Goal: Transaction & Acquisition: Purchase product/service

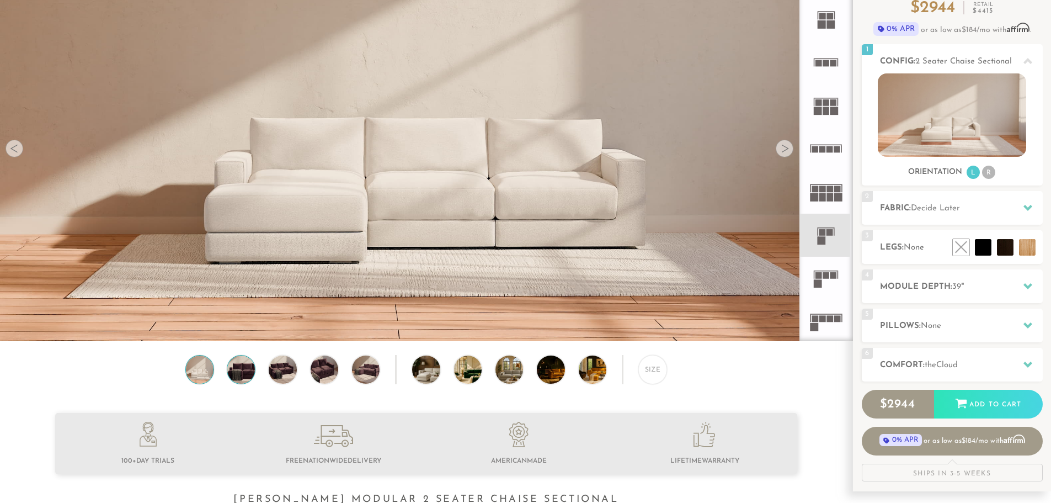
scroll to position [112, 0]
click at [242, 370] on img at bounding box center [241, 370] width 33 height 28
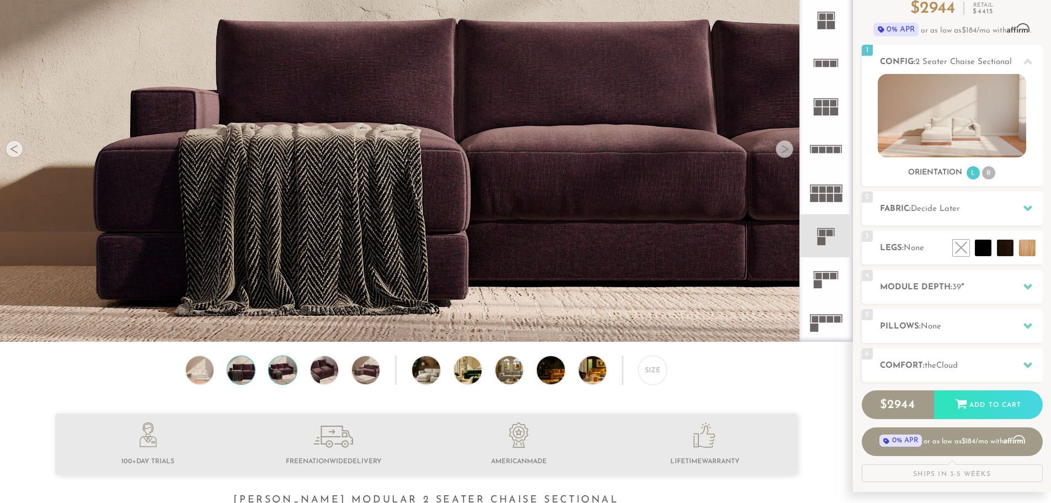
click at [281, 375] on img at bounding box center [282, 370] width 33 height 28
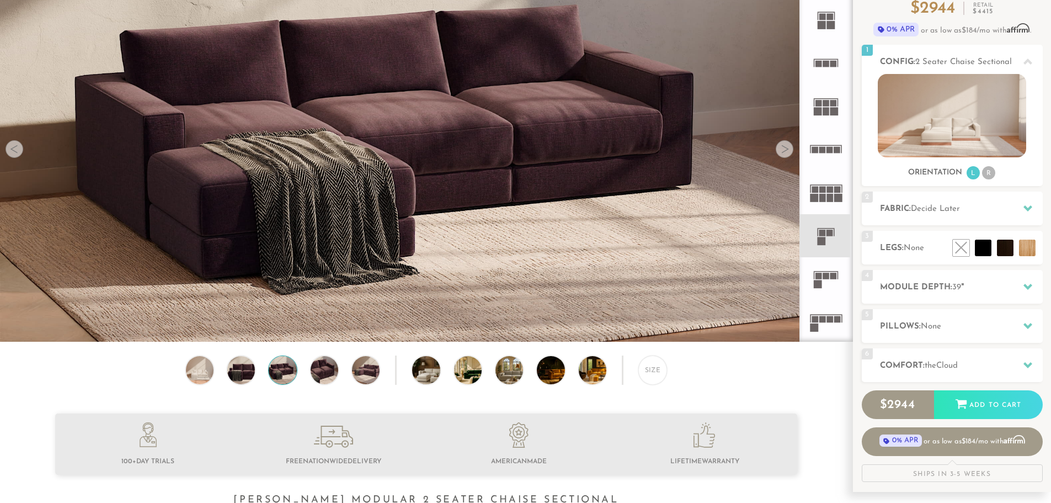
click at [224, 374] on div "Size" at bounding box center [426, 372] width 853 height 34
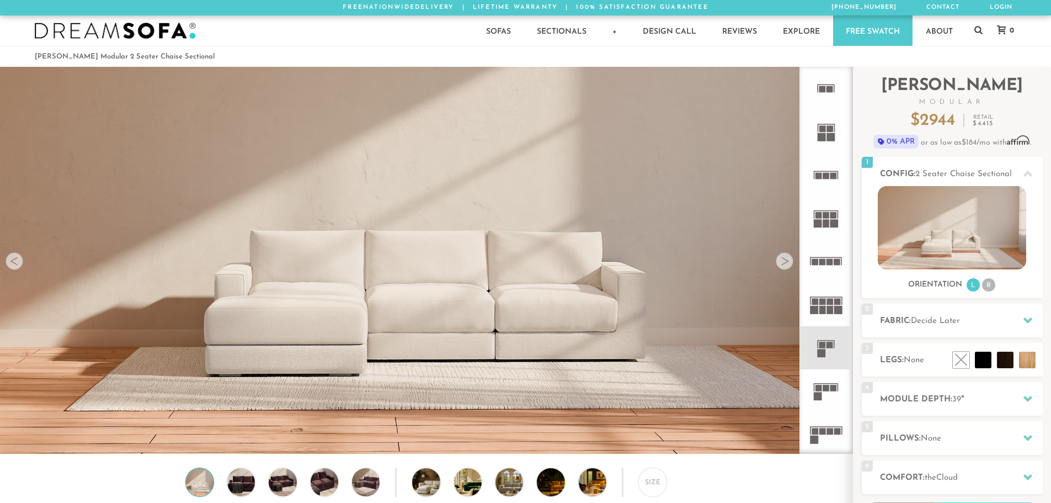
scroll to position [12922, 1043]
drag, startPoint x: 784, startPoint y: 267, endPoint x: 824, endPoint y: 190, distance: 86.4
click at [787, 262] on div at bounding box center [785, 261] width 18 height 18
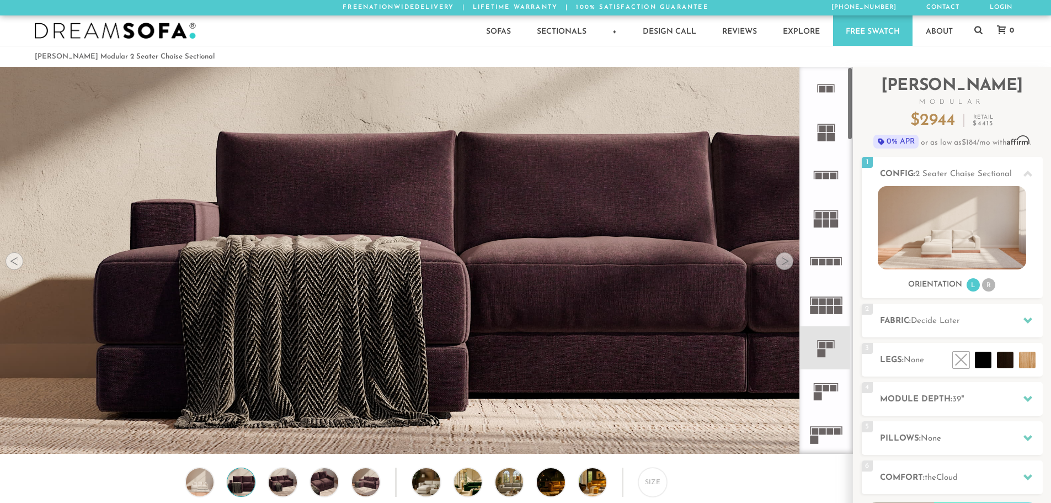
click at [830, 140] on rect at bounding box center [831, 137] width 8 height 8
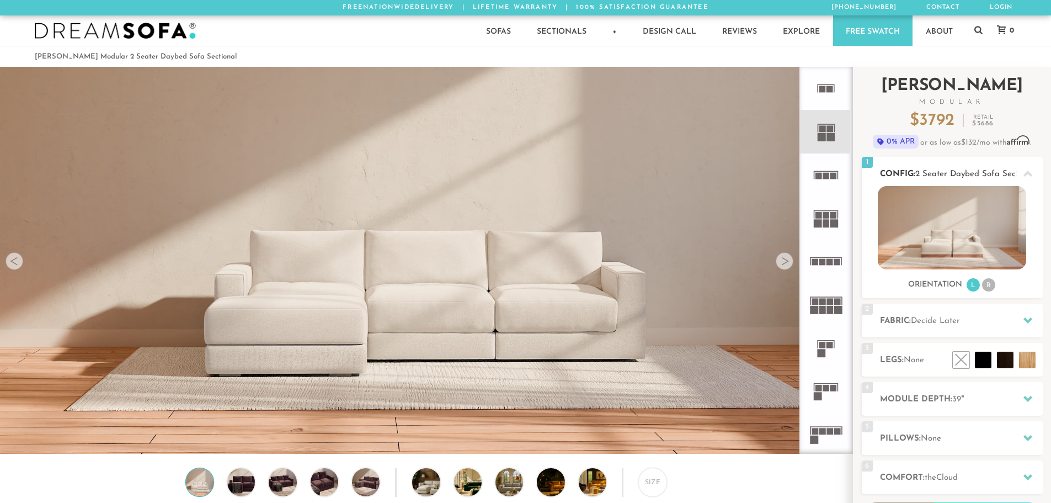
click at [948, 251] on img at bounding box center [952, 227] width 148 height 83
click at [827, 140] on rect at bounding box center [831, 137] width 8 height 8
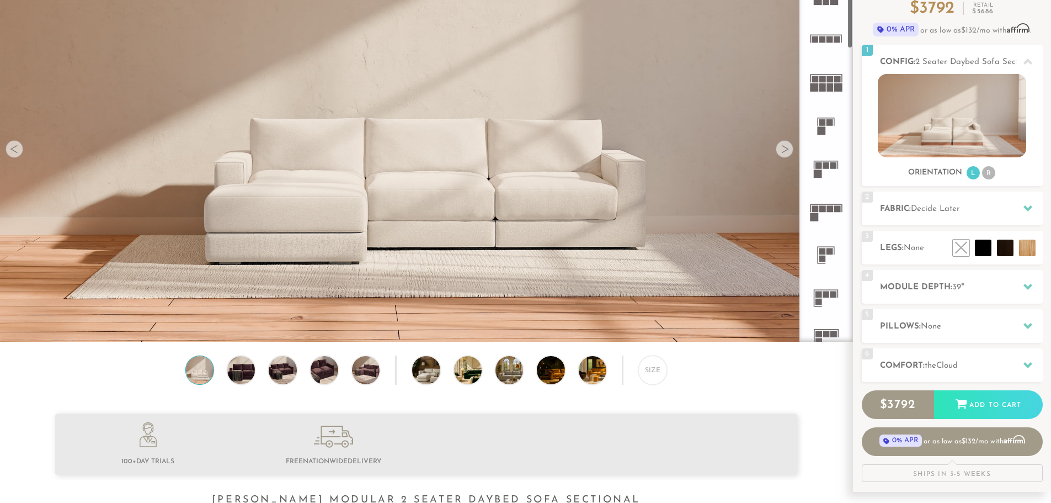
scroll to position [121, 0]
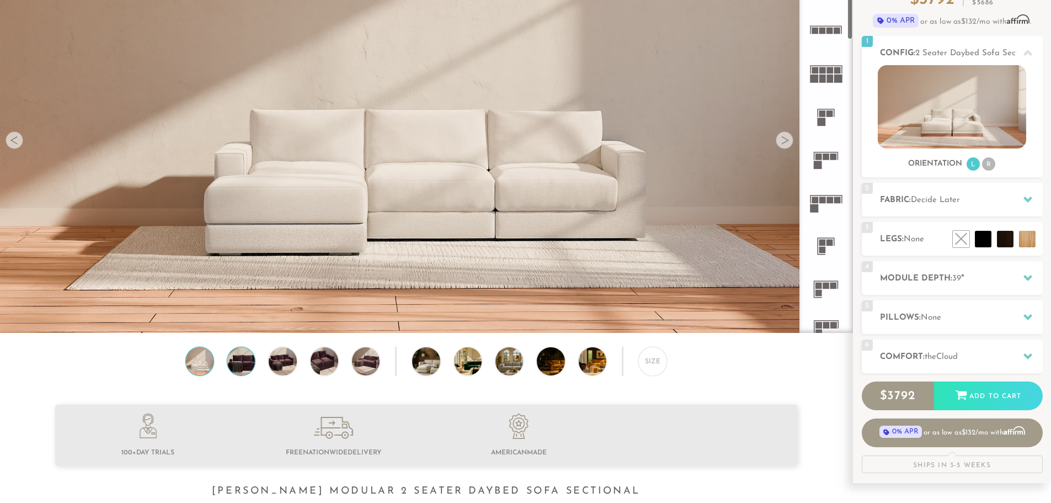
click at [238, 365] on img at bounding box center [241, 361] width 33 height 28
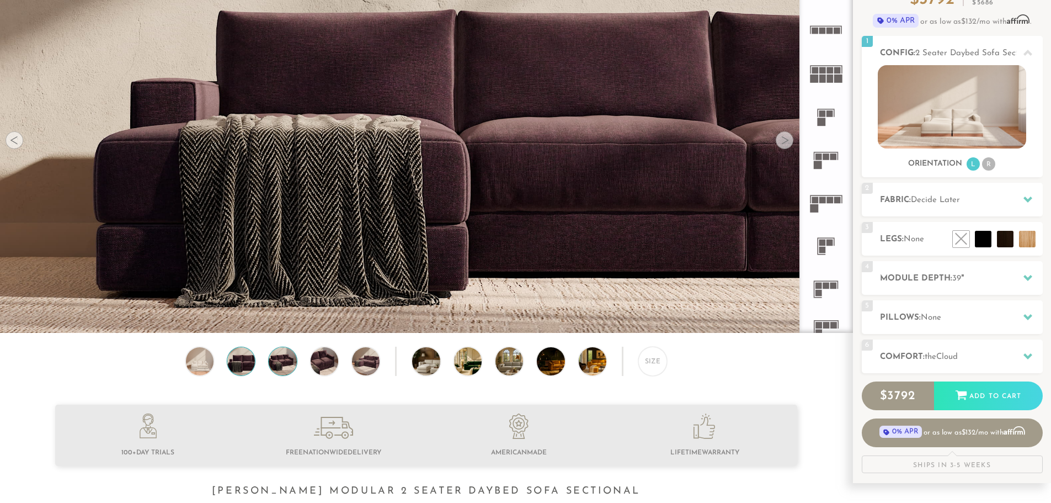
click at [286, 368] on img at bounding box center [282, 361] width 33 height 28
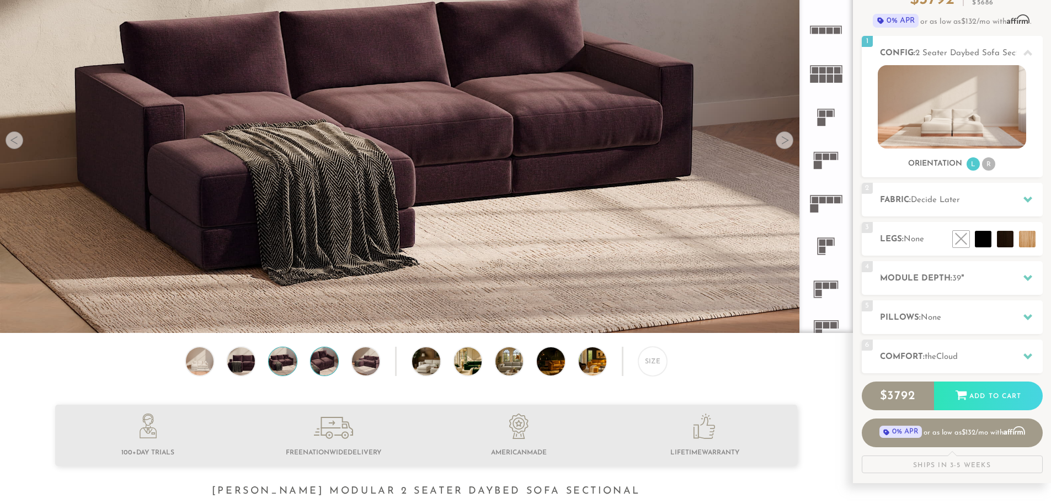
click at [324, 369] on img at bounding box center [324, 361] width 33 height 28
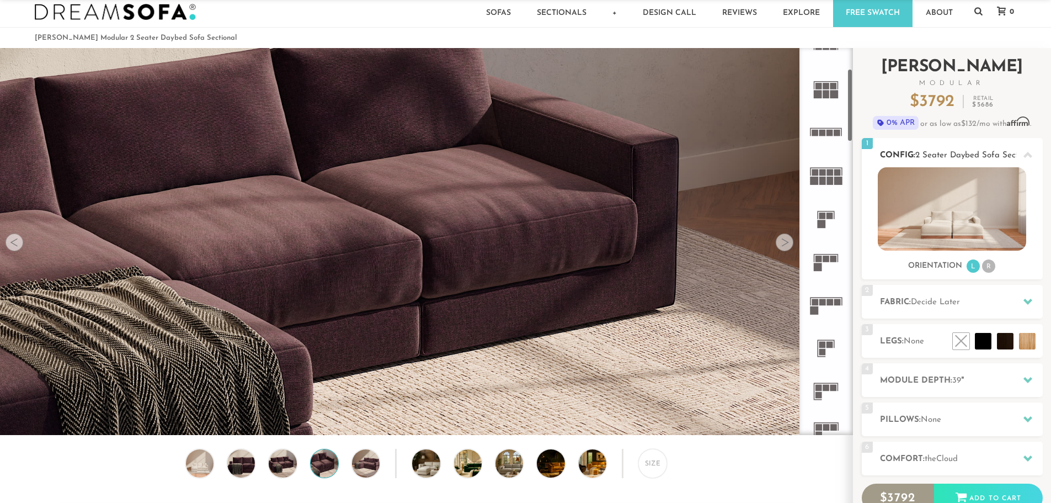
scroll to position [10, 0]
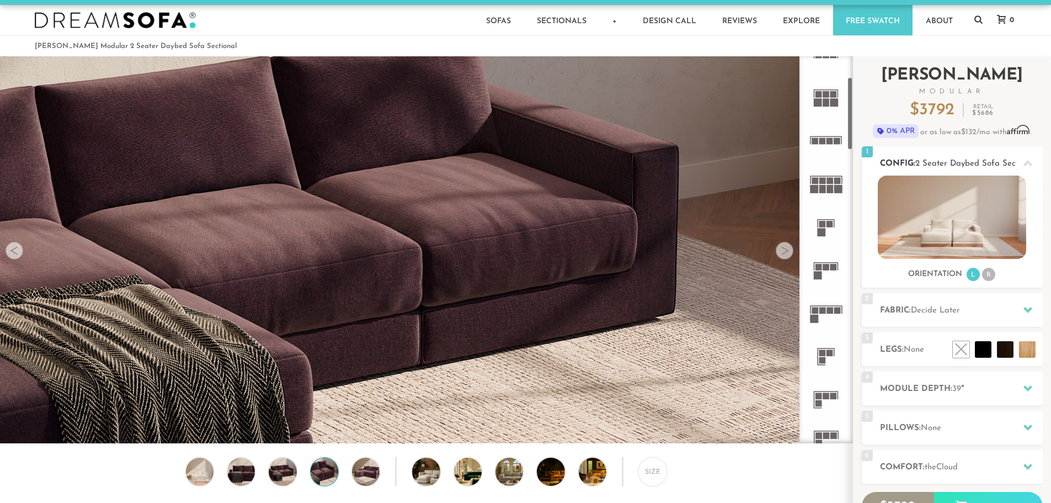
click at [974, 218] on img at bounding box center [952, 216] width 148 height 83
click at [976, 240] on img at bounding box center [952, 216] width 148 height 83
click at [993, 274] on li "R" at bounding box center [988, 274] width 13 height 13
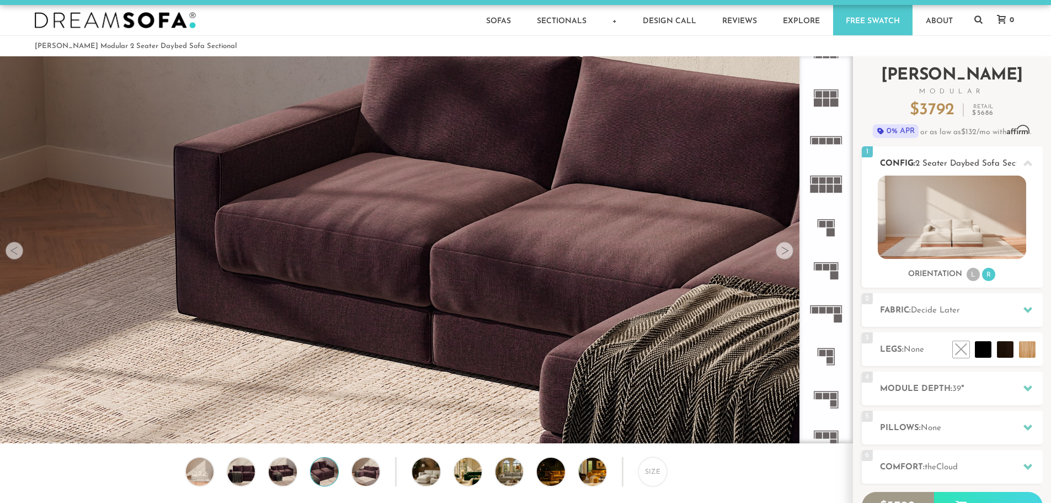
click at [967, 276] on li "L" at bounding box center [973, 274] width 13 height 13
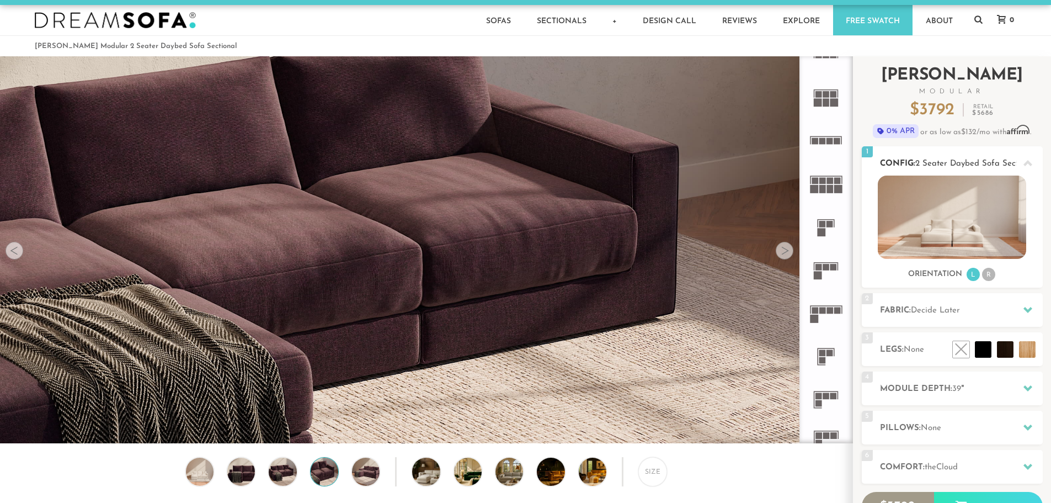
click at [987, 276] on li "R" at bounding box center [988, 274] width 13 height 13
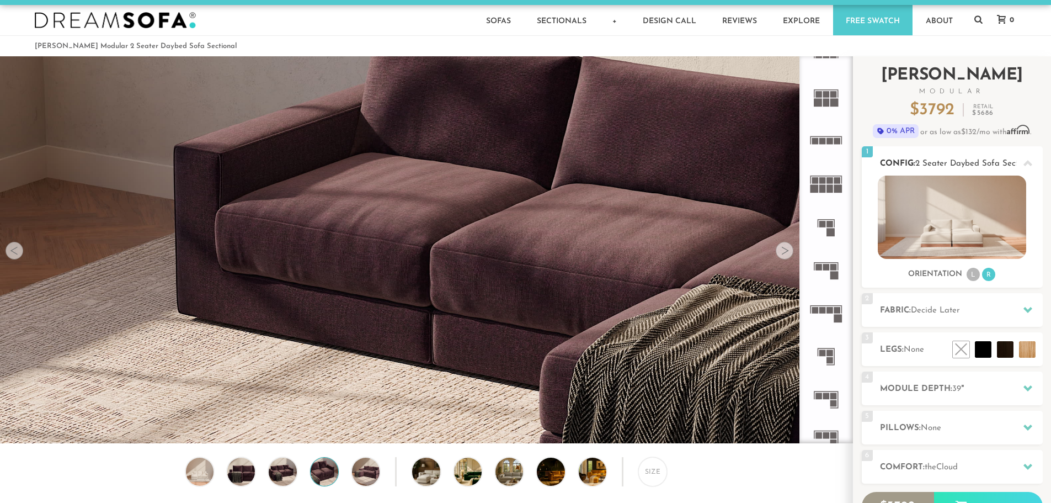
click at [964, 272] on div "Orientation L R" at bounding box center [952, 274] width 181 height 15
click at [960, 268] on div "Orientation L R" at bounding box center [952, 274] width 181 height 15
click at [955, 270] on h3 "Orientation" at bounding box center [935, 274] width 54 height 10
click at [942, 269] on div "Orientation L R" at bounding box center [952, 274] width 181 height 15
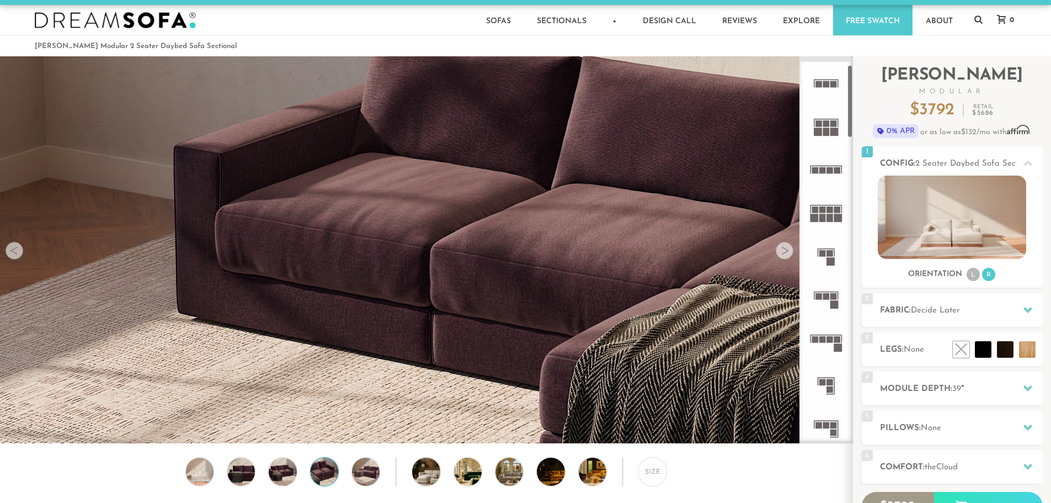
scroll to position [0, 0]
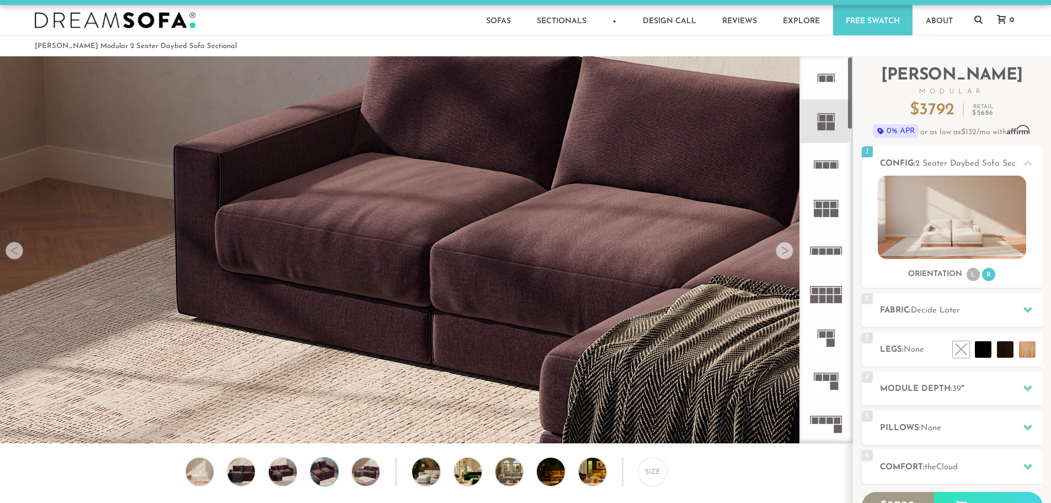
click at [832, 118] on rect at bounding box center [830, 118] width 7 height 7
click at [825, 127] on rect at bounding box center [822, 127] width 8 height 8
click at [965, 273] on div "Orientation L R" at bounding box center [952, 274] width 181 height 15
click at [972, 278] on li "L" at bounding box center [973, 274] width 13 height 13
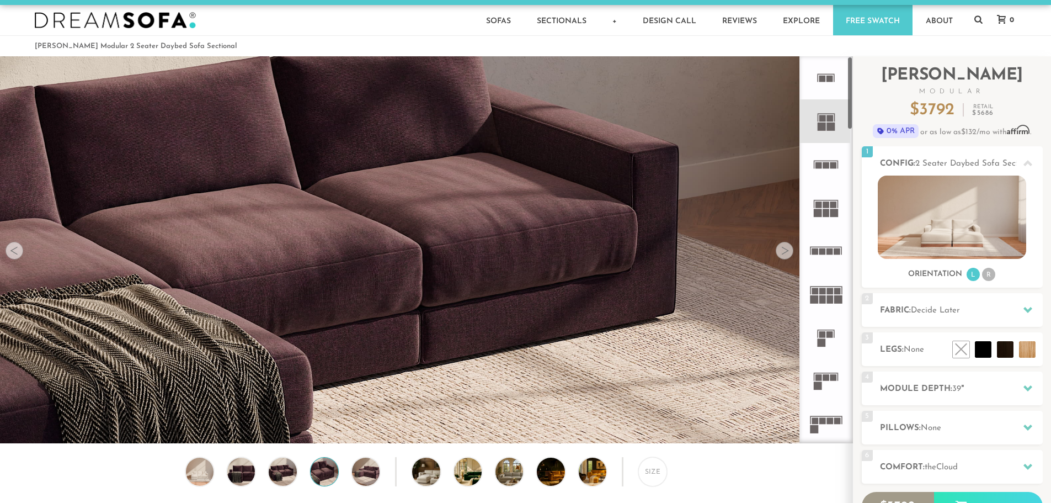
click at [530, 487] on div "Size" at bounding box center [426, 474] width 853 height 34
click at [512, 477] on img at bounding box center [520, 471] width 49 height 28
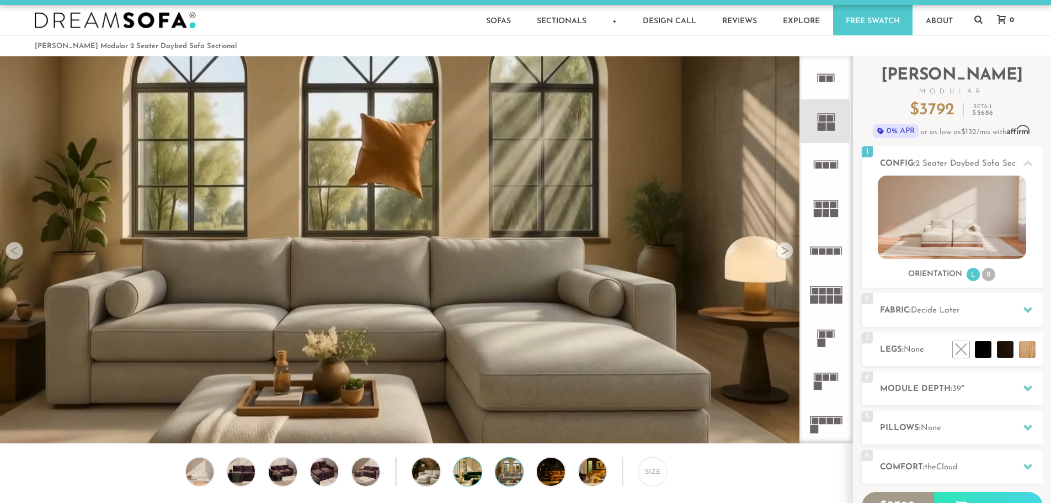
click at [471, 477] on img at bounding box center [478, 471] width 49 height 28
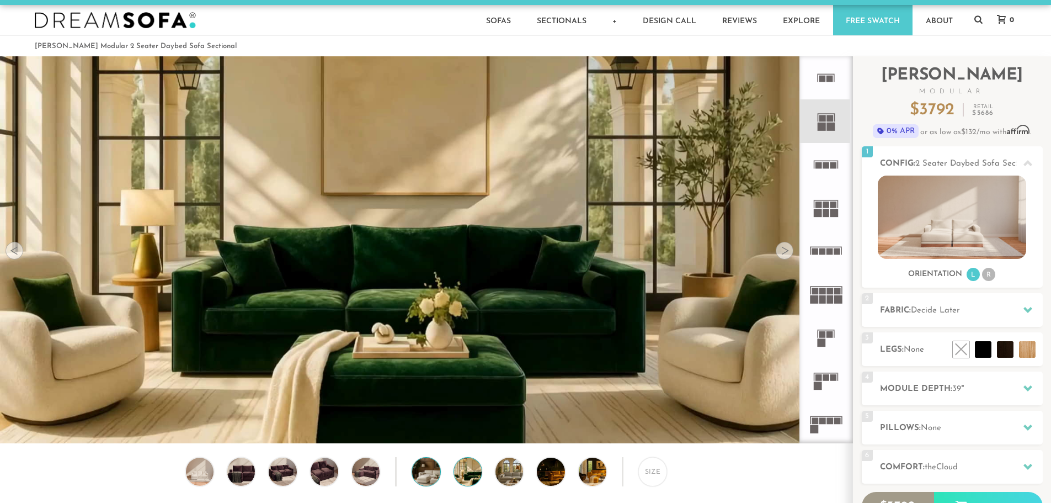
click at [427, 475] on img at bounding box center [436, 471] width 49 height 28
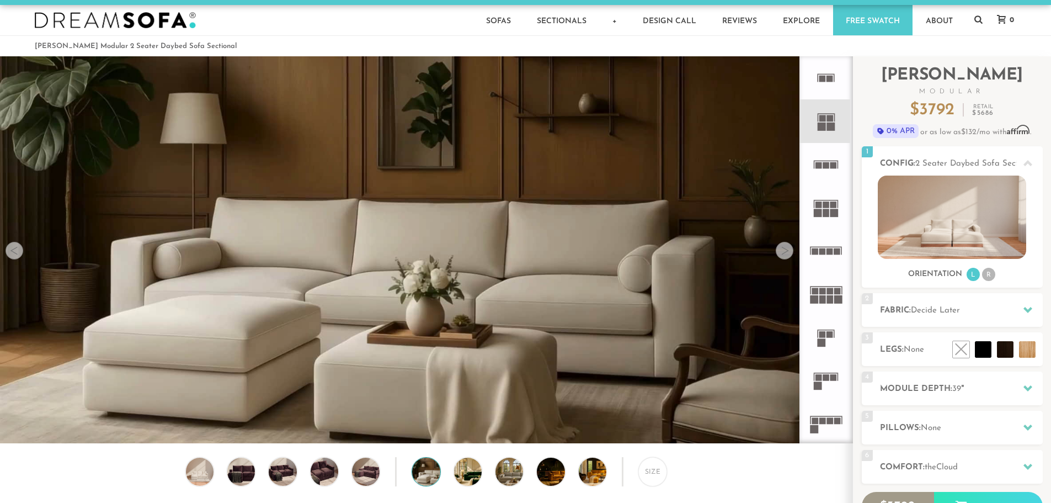
click at [391, 475] on div "Size" at bounding box center [426, 474] width 853 height 34
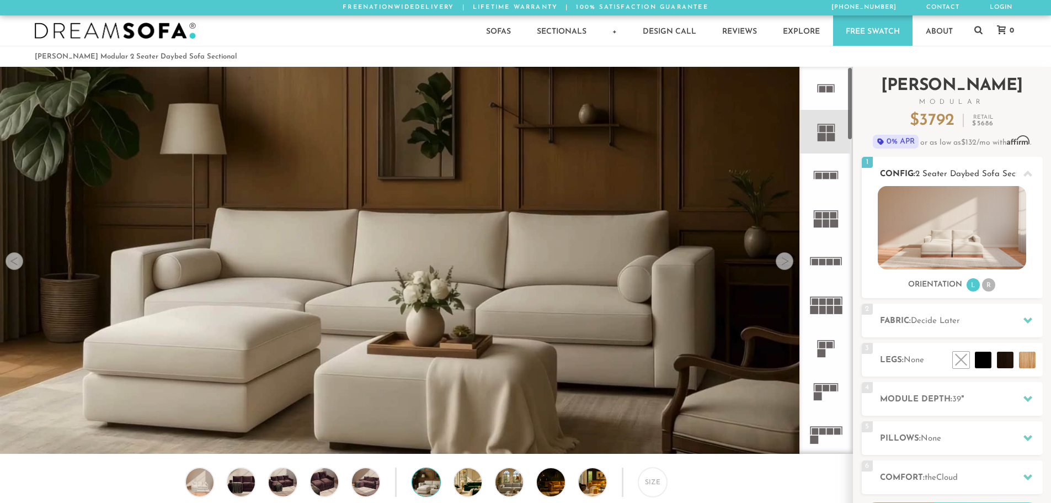
click at [1025, 175] on icon at bounding box center [1028, 174] width 9 height 6
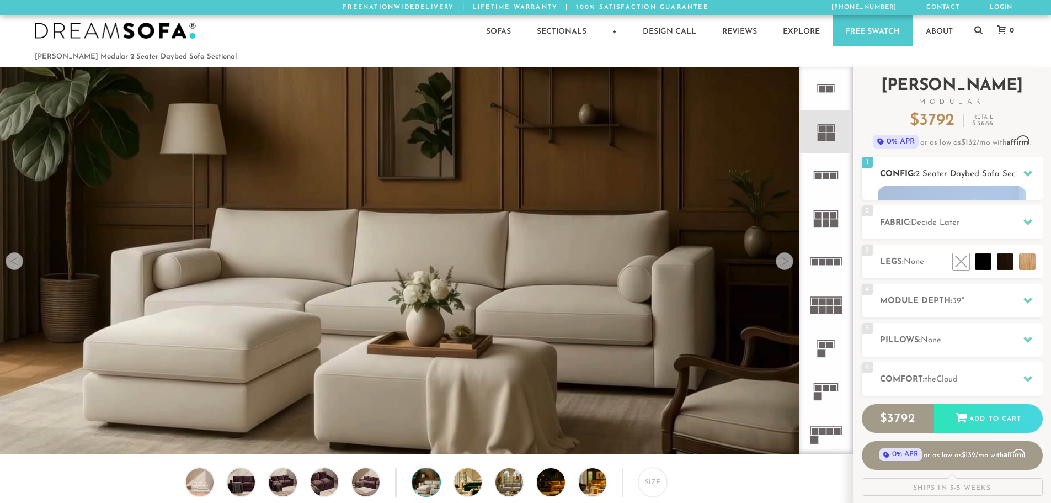
click at [1025, 175] on icon at bounding box center [1028, 173] width 9 height 9
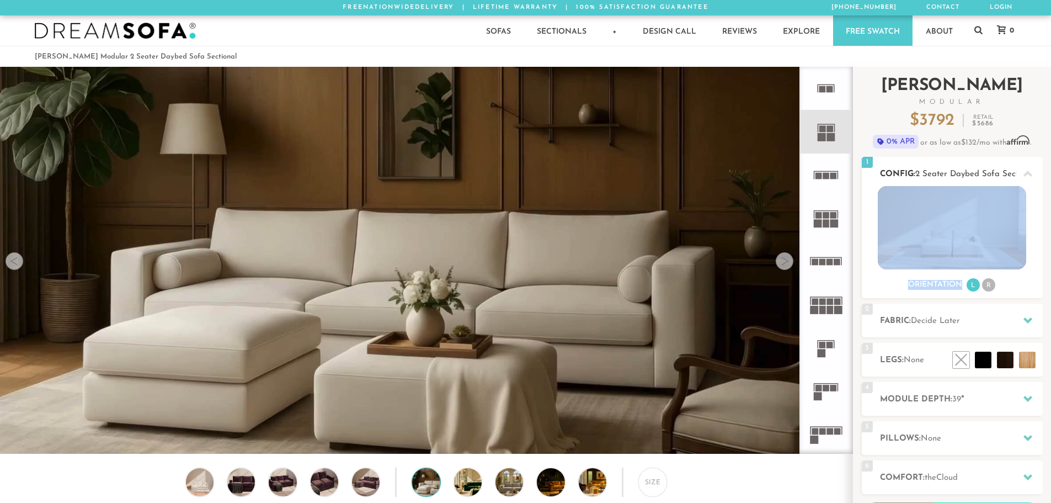
click at [996, 235] on img at bounding box center [952, 227] width 148 height 83
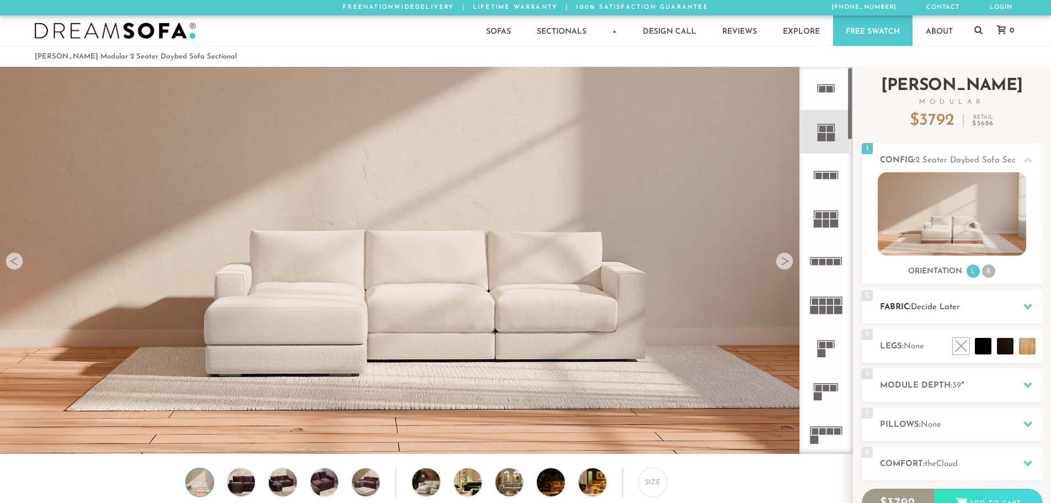
click at [967, 306] on h2 "Fabric: Decide Later" at bounding box center [961, 307] width 163 height 13
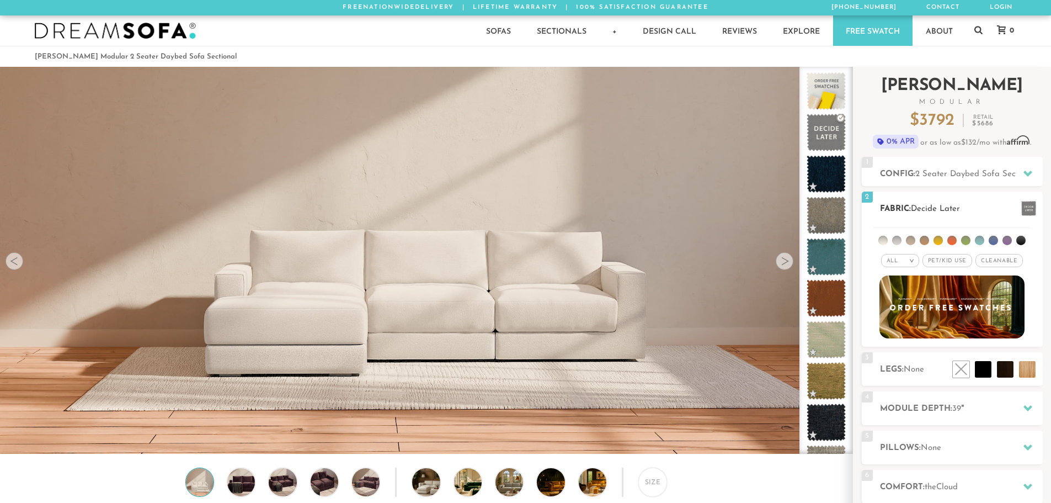
click at [955, 264] on span "Pet/Kid Use x" at bounding box center [948, 260] width 50 height 13
click at [955, 264] on span "Pet/Kid Use x" at bounding box center [947, 260] width 58 height 13
click at [911, 263] on em ">" at bounding box center [912, 261] width 8 height 6
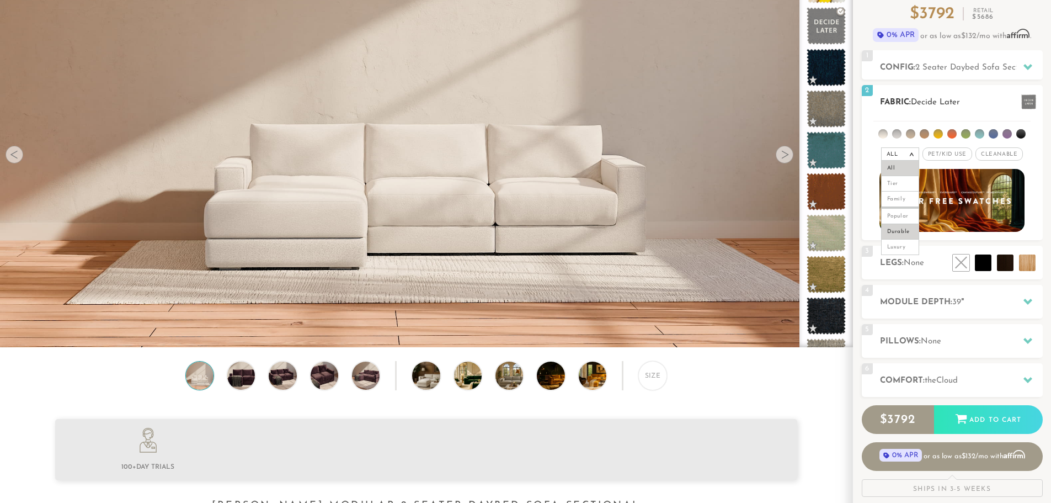
scroll to position [110, 0]
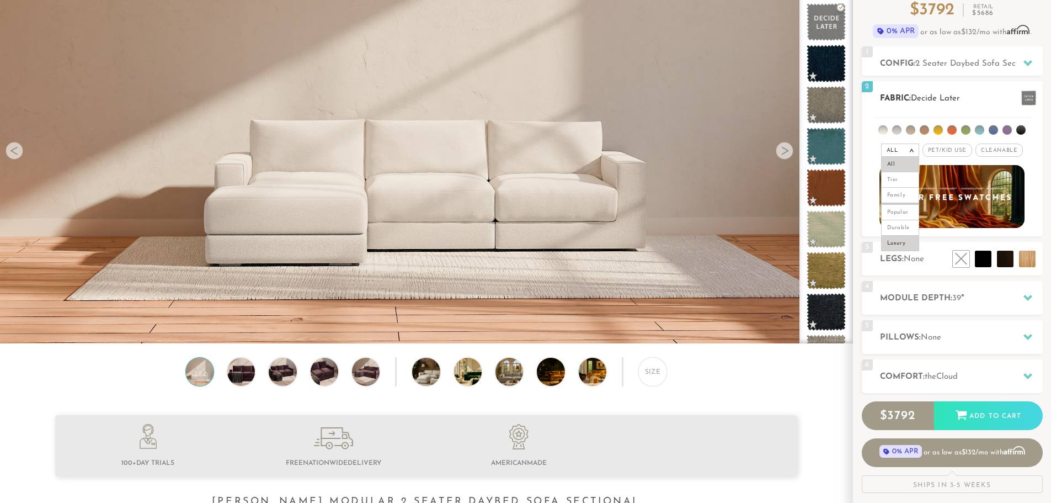
click at [907, 249] on li "Luxury" at bounding box center [900, 243] width 38 height 15
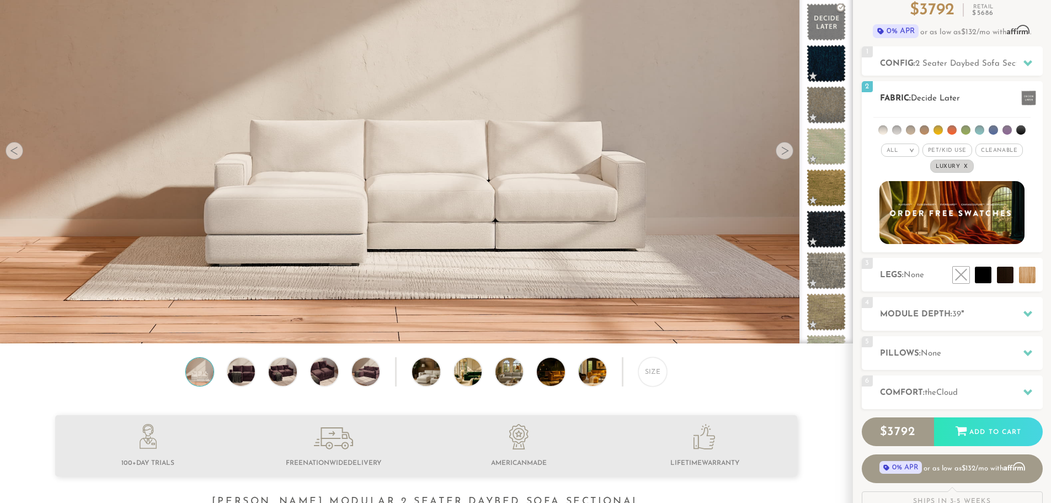
click at [911, 148] on em ">" at bounding box center [912, 150] width 8 height 6
click at [941, 135] on ul at bounding box center [952, 128] width 157 height 20
click at [948, 131] on li at bounding box center [952, 129] width 9 height 9
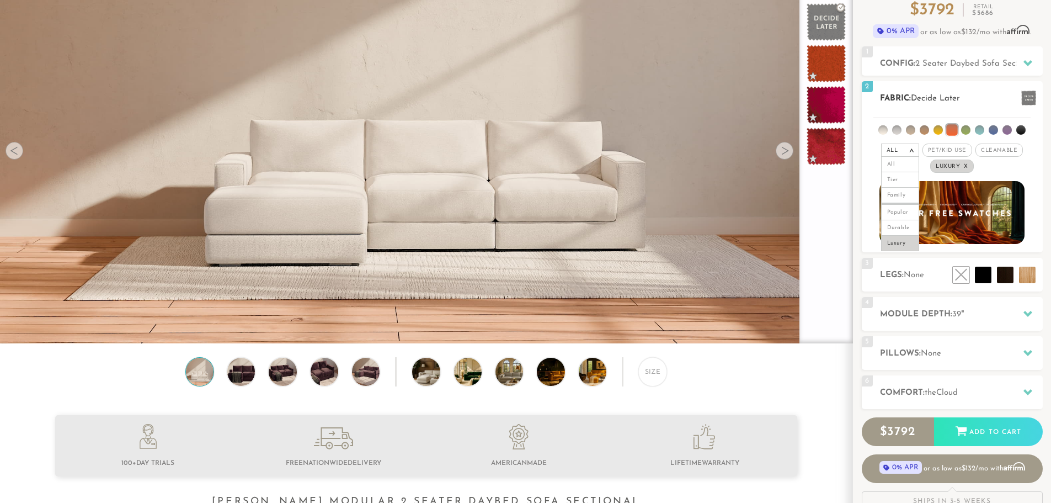
click at [939, 131] on li at bounding box center [938, 129] width 9 height 9
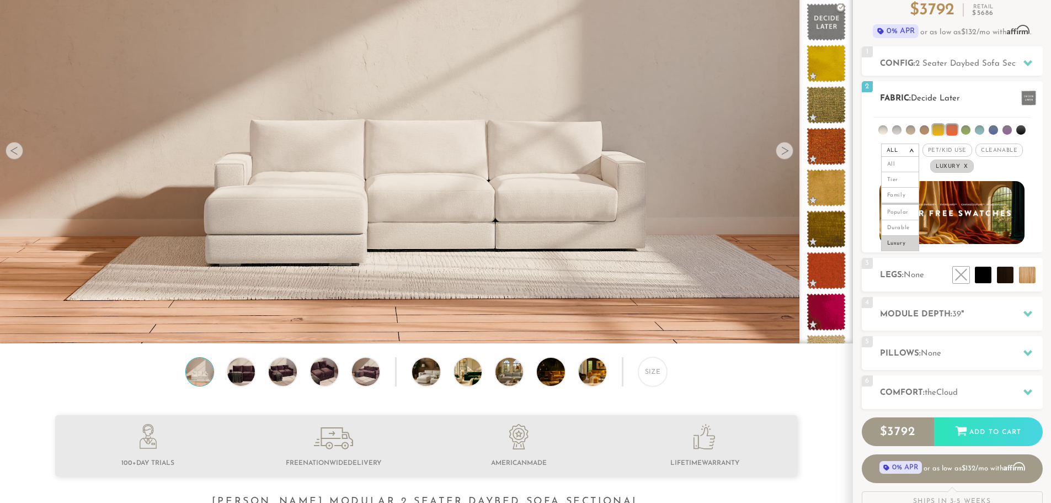
click at [978, 132] on li at bounding box center [979, 129] width 9 height 9
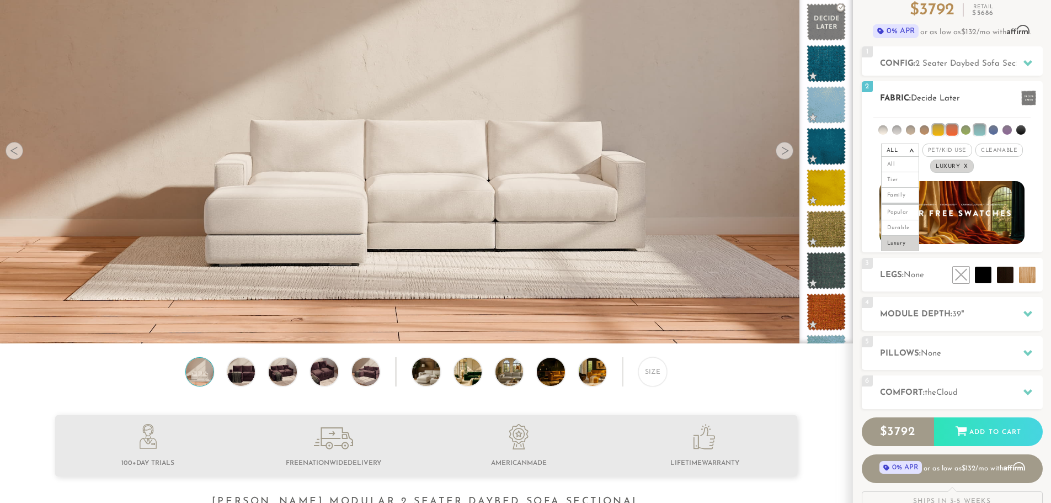
click at [966, 131] on li at bounding box center [965, 129] width 9 height 9
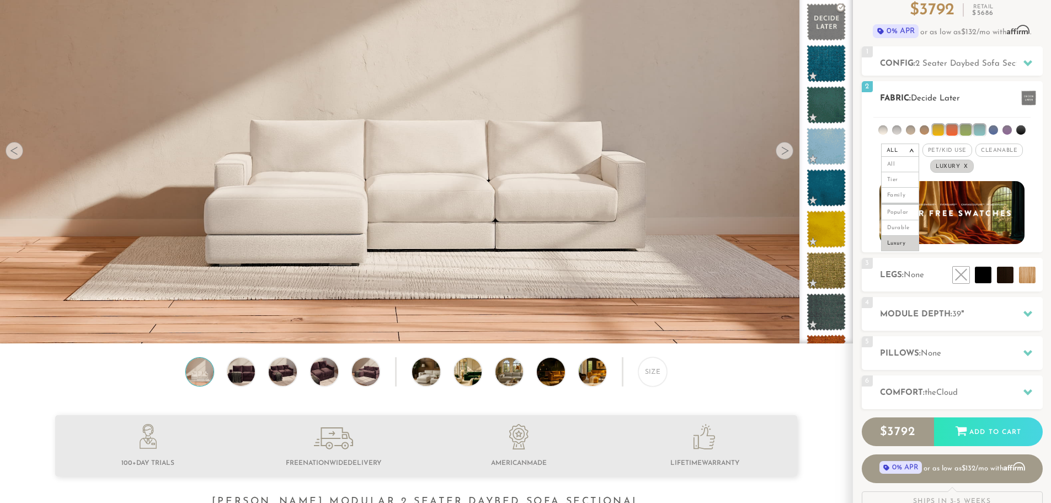
click at [936, 129] on li at bounding box center [938, 129] width 11 height 11
click at [951, 129] on li at bounding box center [951, 129] width 11 height 11
click at [981, 129] on li at bounding box center [979, 129] width 11 height 11
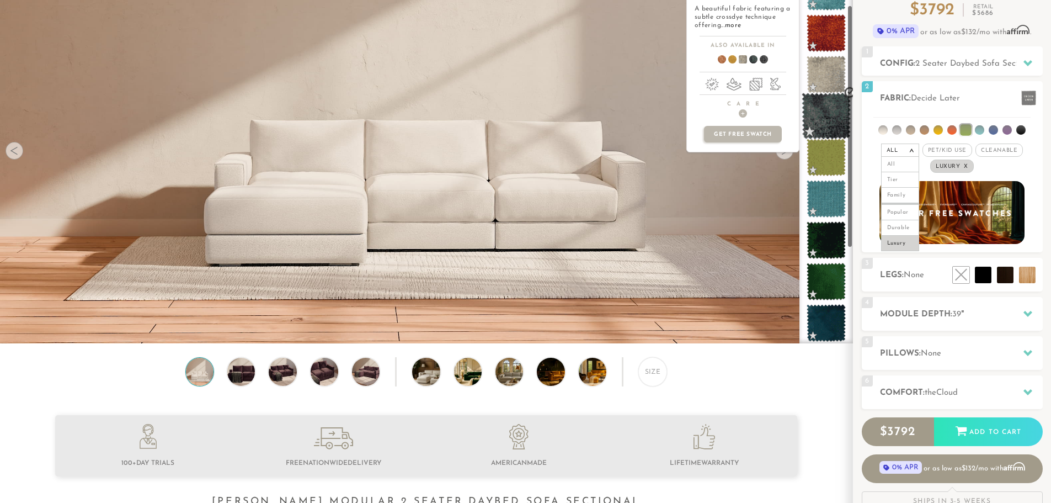
scroll to position [237, 0]
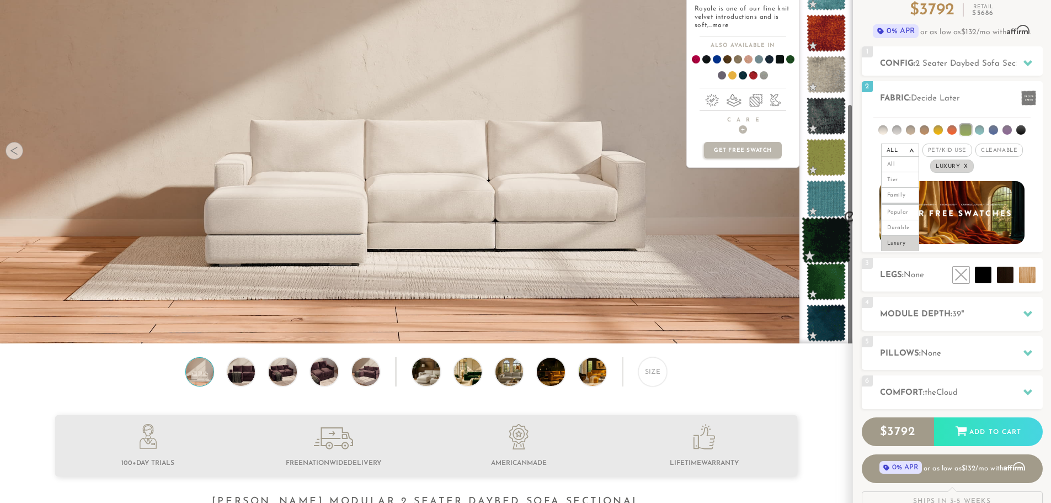
click at [831, 233] on span at bounding box center [826, 240] width 49 height 47
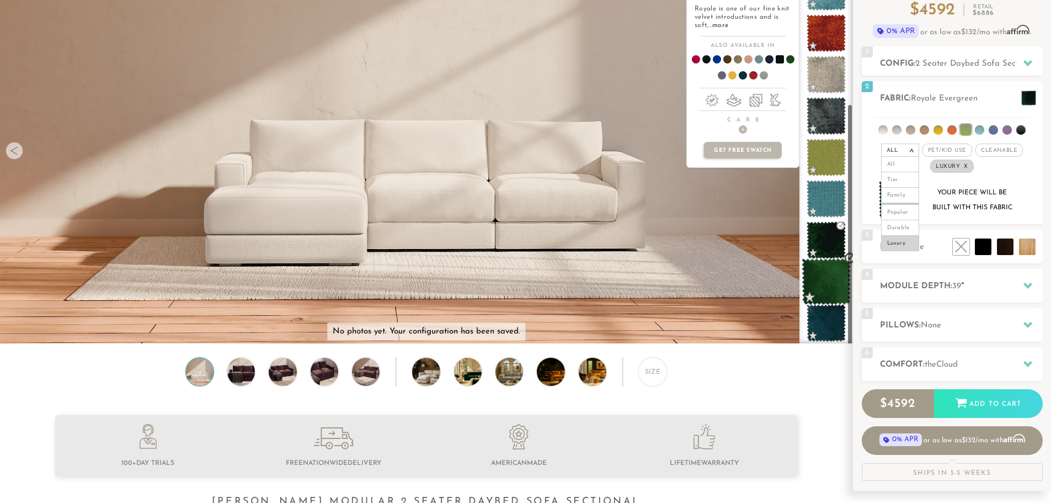
click at [827, 272] on span at bounding box center [826, 281] width 49 height 47
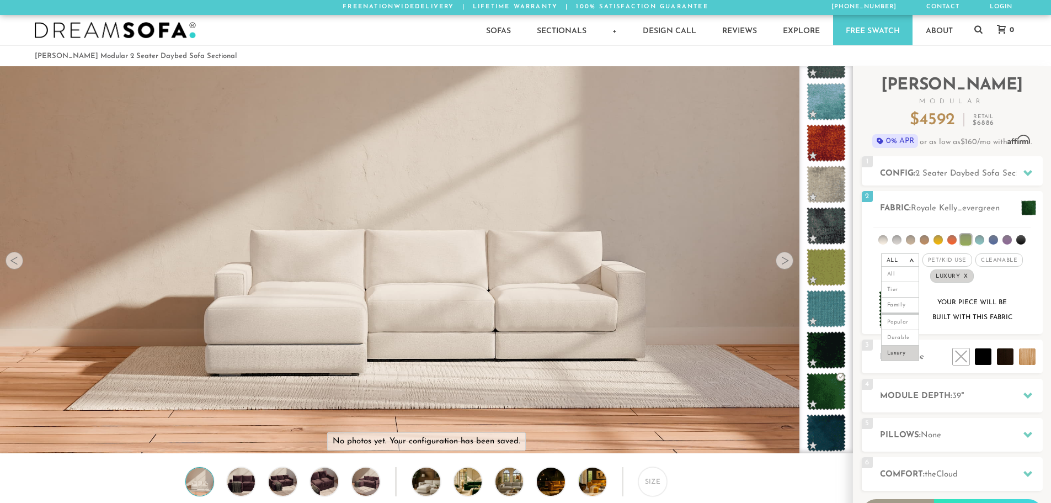
scroll to position [0, 0]
drag, startPoint x: 199, startPoint y: 482, endPoint x: 228, endPoint y: 486, distance: 29.4
click at [199, 483] on img at bounding box center [199, 482] width 33 height 28
click at [249, 486] on img at bounding box center [241, 482] width 33 height 28
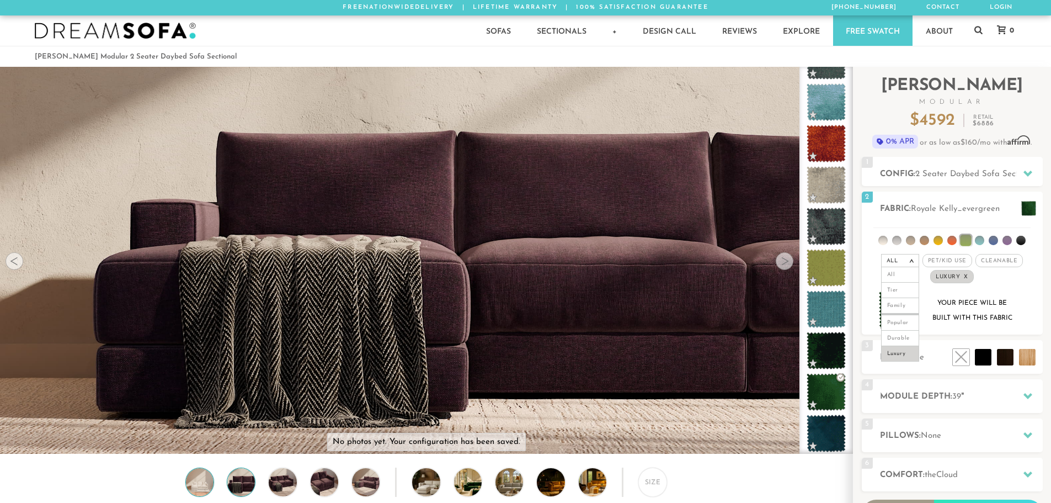
click at [199, 489] on img at bounding box center [199, 482] width 33 height 28
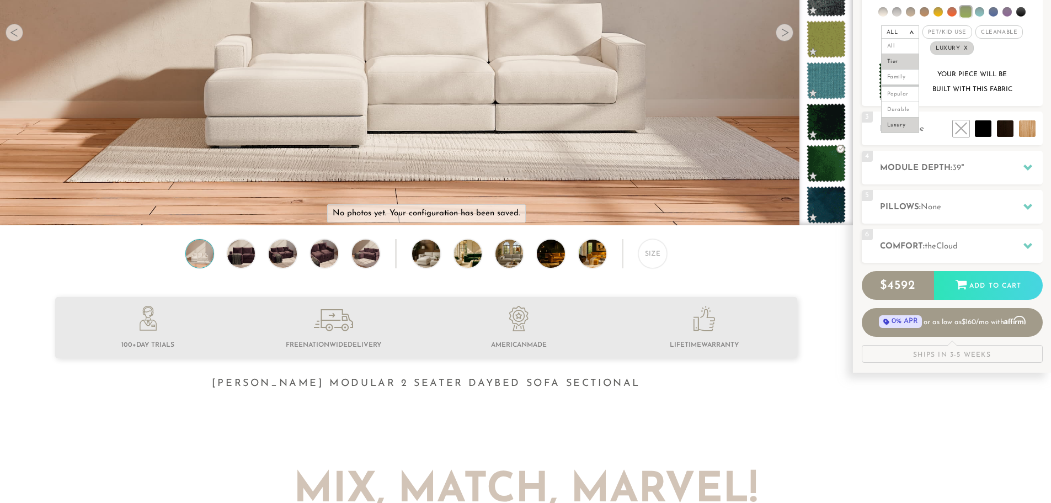
scroll to position [229, 0]
click at [971, 161] on div "4 Module Depth: 39 "" at bounding box center [952, 167] width 181 height 34
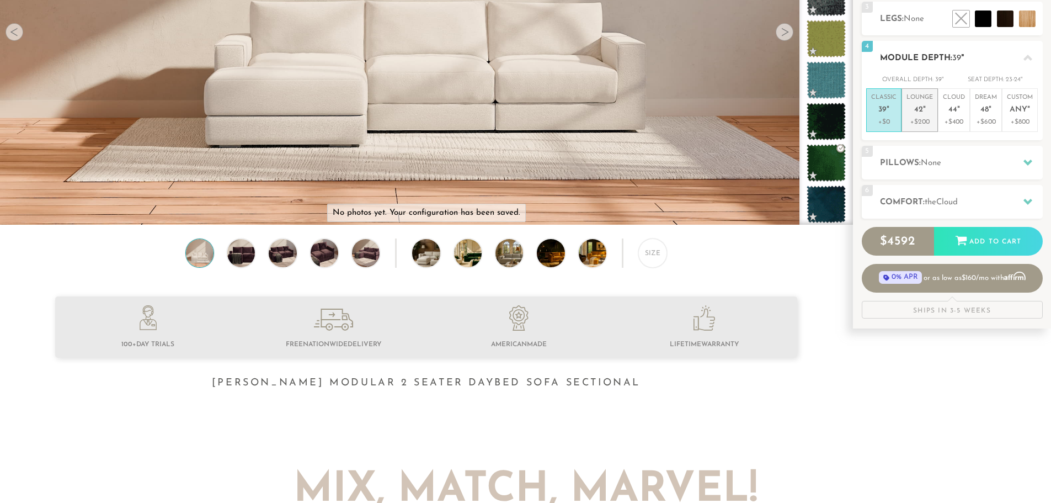
click at [923, 105] on em """ at bounding box center [924, 109] width 3 height 9
click at [886, 118] on p "+$0" at bounding box center [883, 122] width 25 height 10
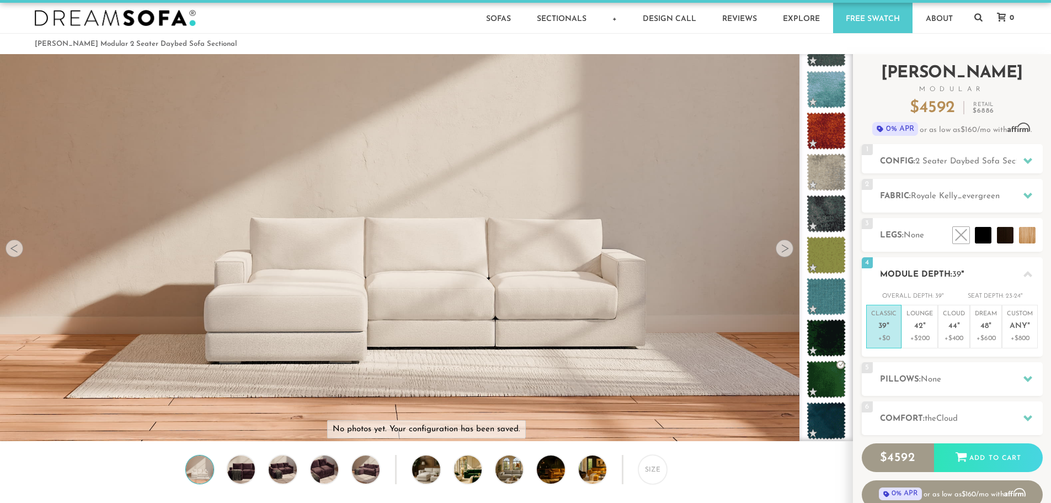
scroll to position [8, 0]
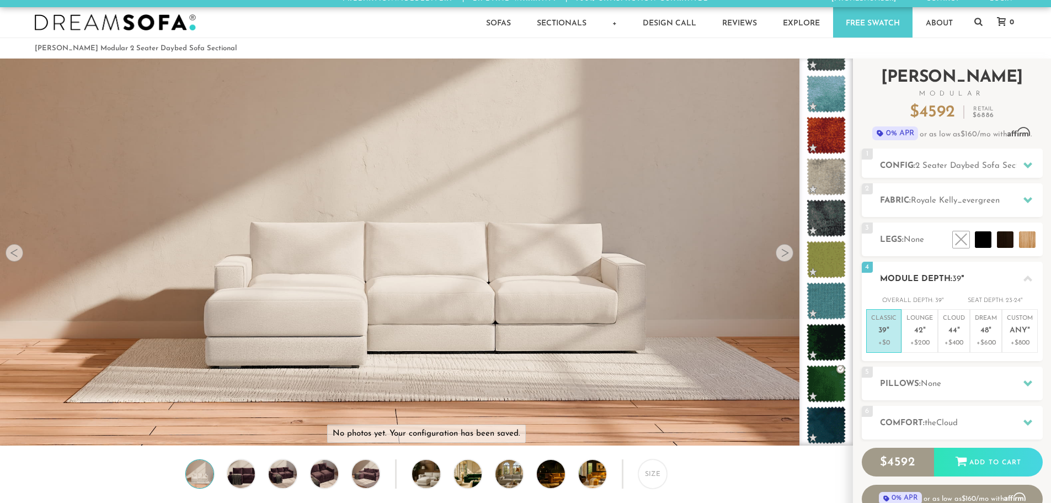
click at [965, 290] on div "4 Module Depth: 39 "" at bounding box center [952, 279] width 181 height 34
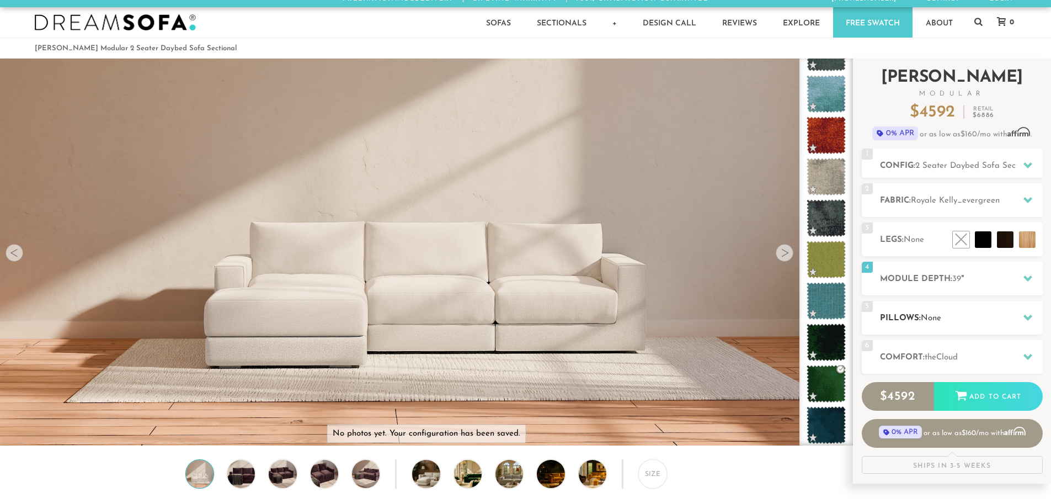
click at [960, 317] on h2 "Pillows: None" at bounding box center [961, 318] width 163 height 13
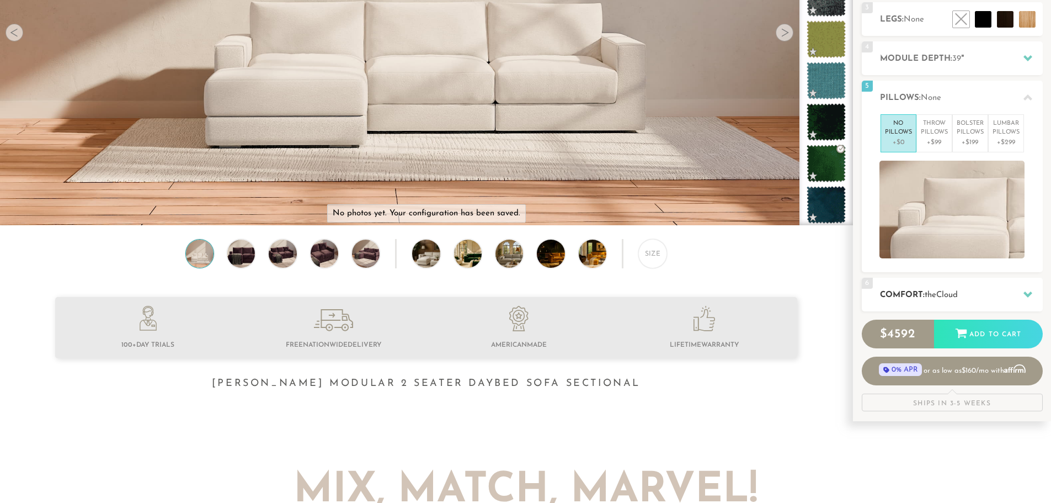
scroll to position [229, 0]
click at [971, 284] on div "6 Comfort: the Cloud soft" at bounding box center [952, 294] width 181 height 34
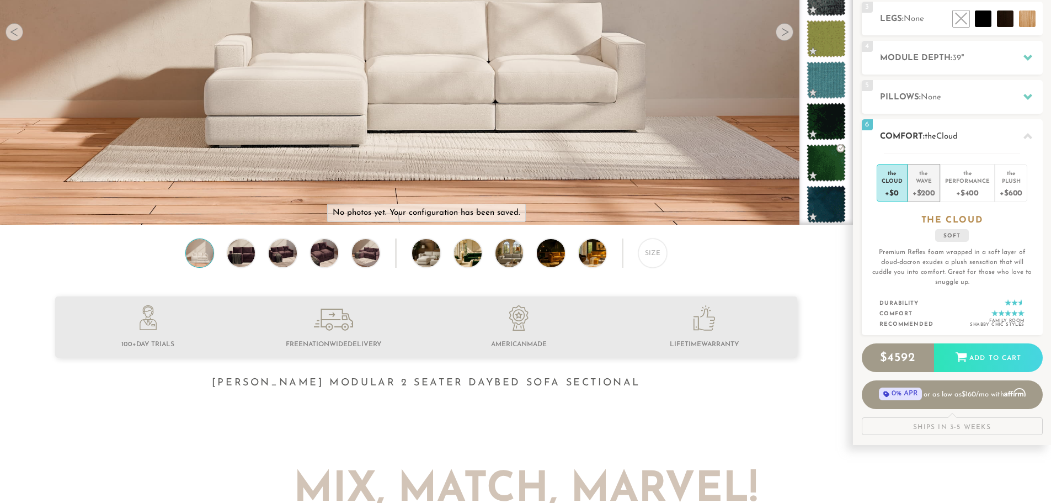
click at [931, 179] on div "Wave" at bounding box center [924, 181] width 23 height 8
click at [973, 179] on div "Performance" at bounding box center [967, 181] width 45 height 8
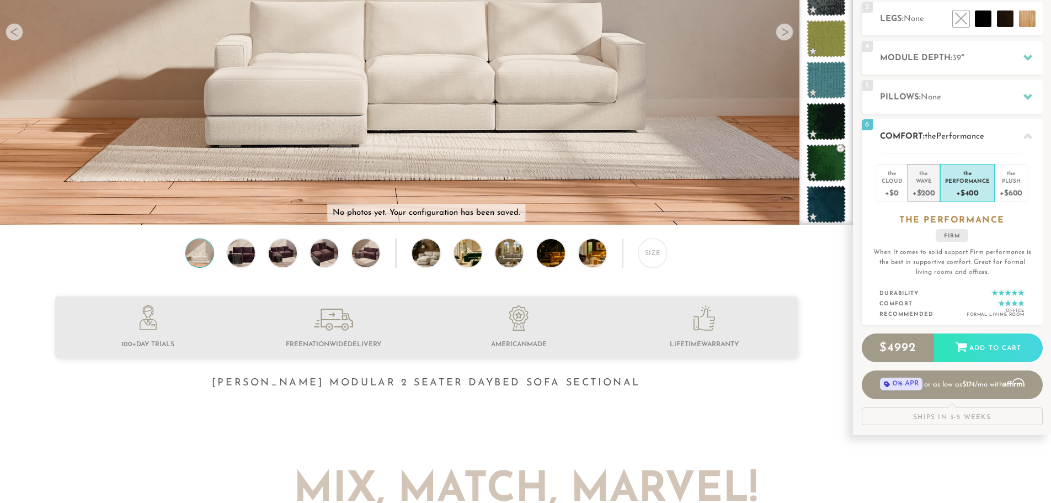
click at [909, 175] on li "the Wave +$200" at bounding box center [924, 183] width 33 height 38
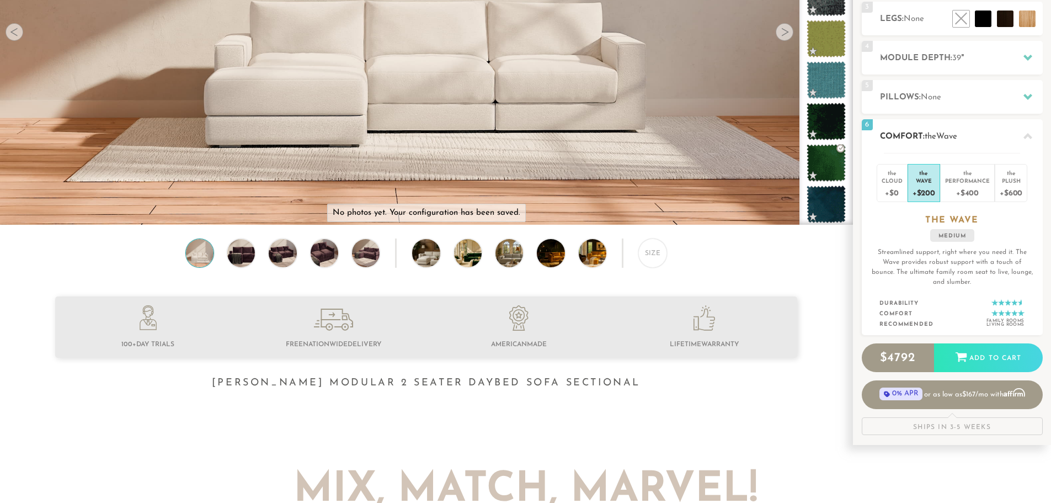
click at [948, 137] on span "Wave" at bounding box center [946, 136] width 21 height 8
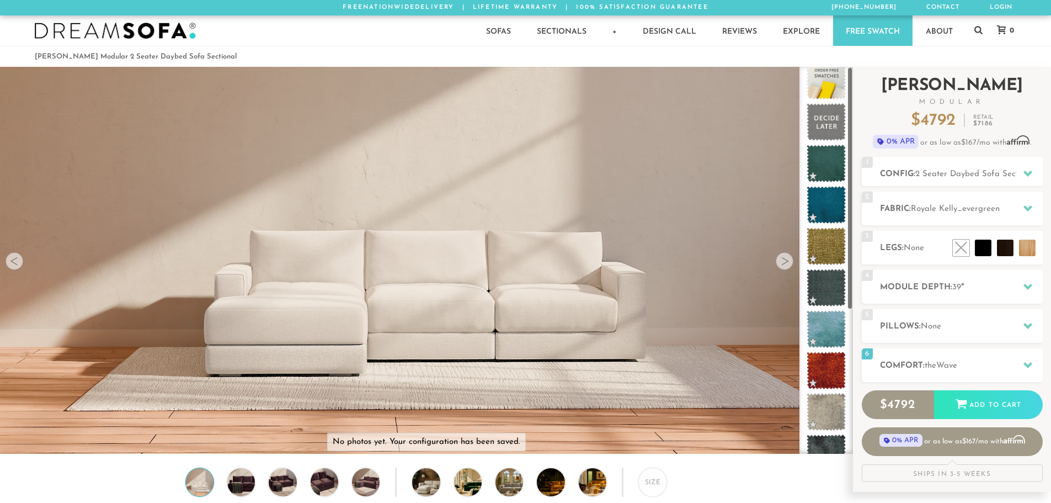
scroll to position [0, 0]
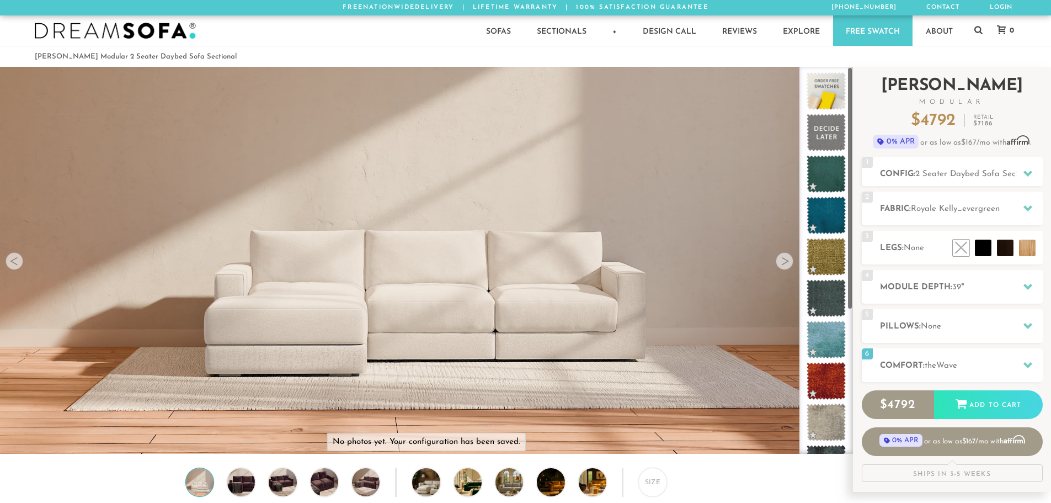
drag, startPoint x: 849, startPoint y: 249, endPoint x: 858, endPoint y: 231, distance: 20.5
click at [858, 231] on div "Introducing [PERSON_NAME] Modular $ 4792 Retail $ 7186 $ 4792 Retail $ 7186 0% …" at bounding box center [952, 279] width 198 height 425
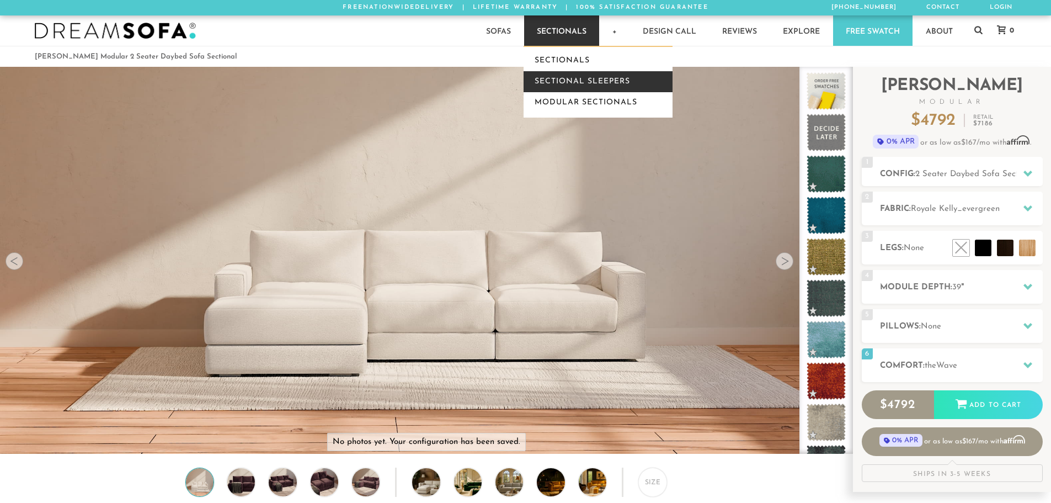
click at [565, 79] on link "Sectional Sleepers" at bounding box center [598, 81] width 149 height 21
